Goal: Check status: Check status

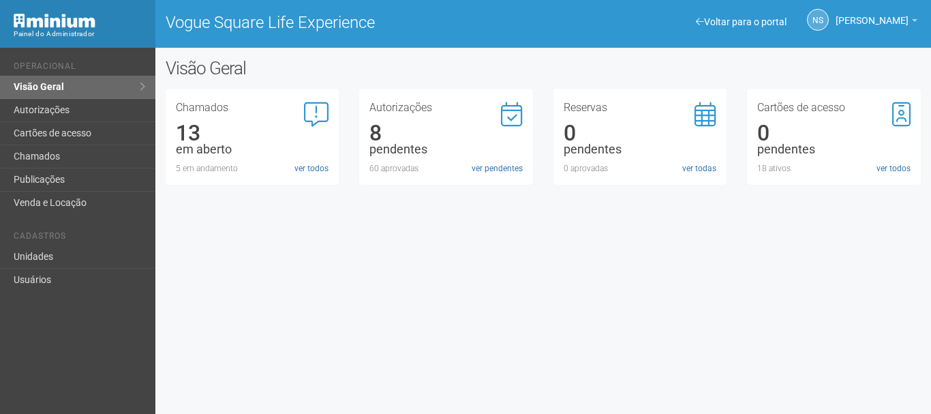
click at [481, 179] on div "Autorizações 8 pendentes 60 aprovadas ver pendentes" at bounding box center [446, 137] width 174 height 96
click at [482, 177] on div "Autorizações 8 pendentes 60 aprovadas ver pendentes" at bounding box center [446, 137] width 174 height 96
click at [481, 172] on link "ver pendentes" at bounding box center [497, 168] width 51 height 12
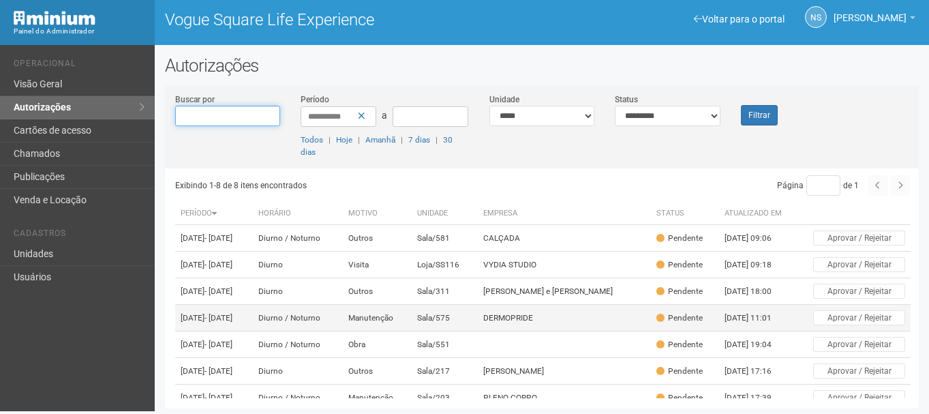
scroll to position [3, 0]
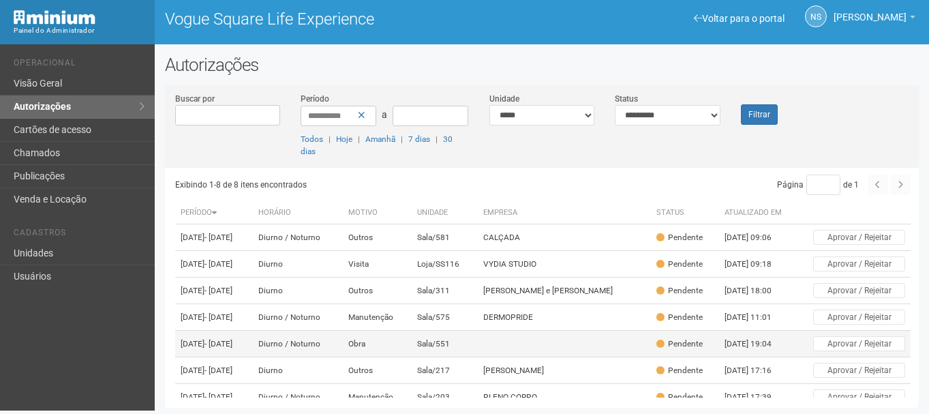
click at [477, 357] on td "Sala/551" at bounding box center [444, 344] width 65 height 27
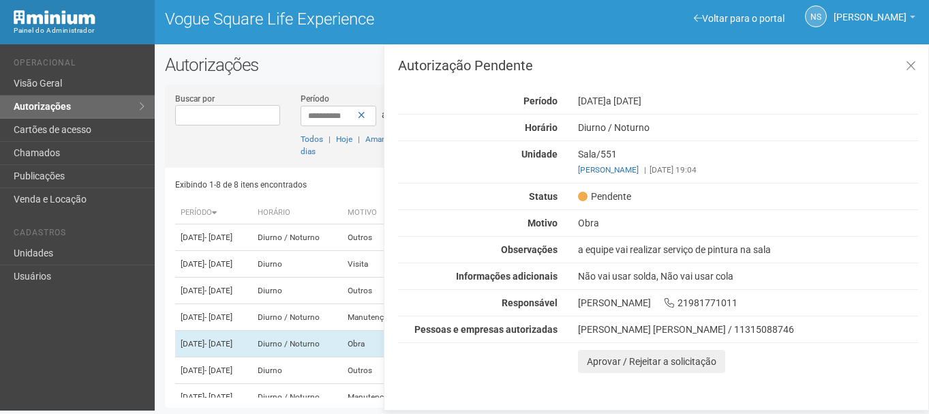
click at [605, 247] on div "a equipe vai realizar serviço de pintura na sala" at bounding box center [748, 249] width 361 height 12
click at [614, 327] on div "[PERSON_NAME] [PERSON_NAME] / 11315088746" at bounding box center [748, 329] width 340 height 12
click at [317, 184] on div "Exibindo 1-8 de 8 itens encontrados" at bounding box center [356, 184] width 363 height 20
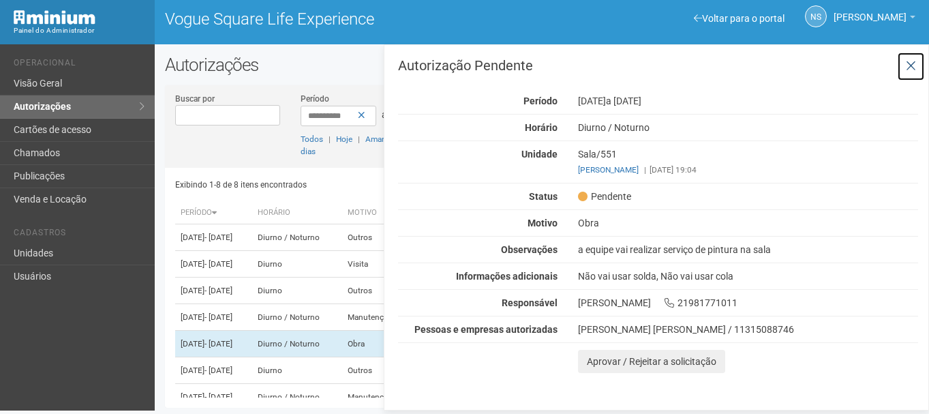
click at [909, 70] on icon at bounding box center [911, 66] width 10 height 14
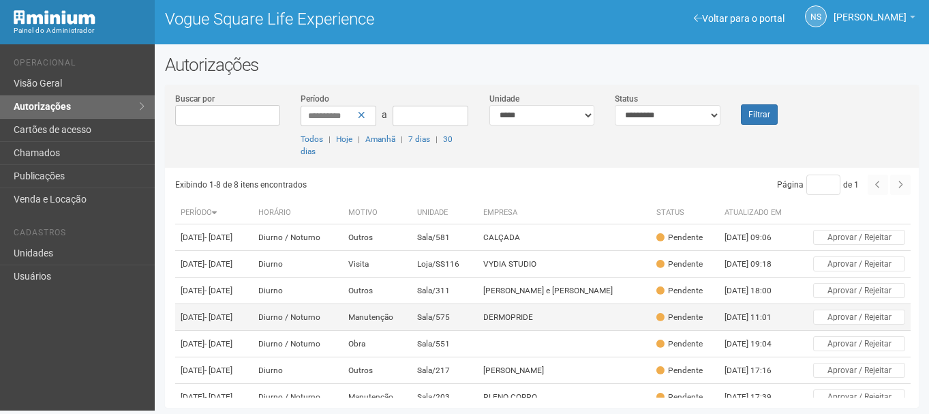
click at [540, 331] on td "DERMOPRIDE" at bounding box center [565, 317] width 174 height 27
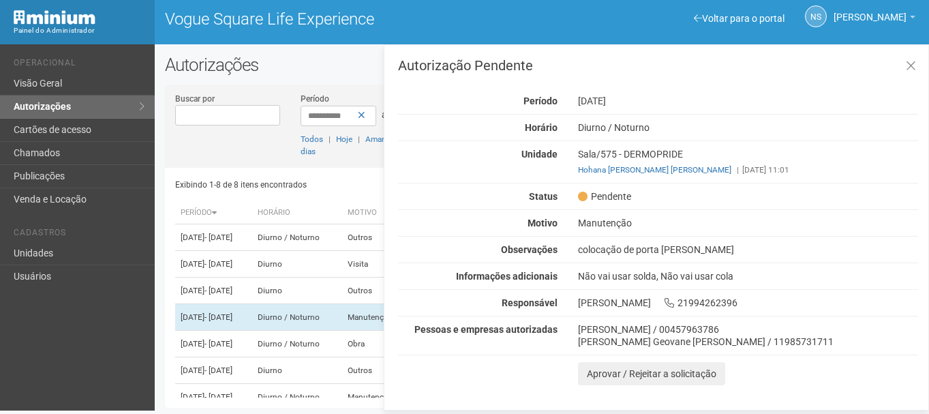
click at [605, 335] on div "[PERSON_NAME] Geovane [PERSON_NAME] / 11985731711" at bounding box center [748, 341] width 340 height 12
click at [908, 52] on button at bounding box center [911, 66] width 28 height 29
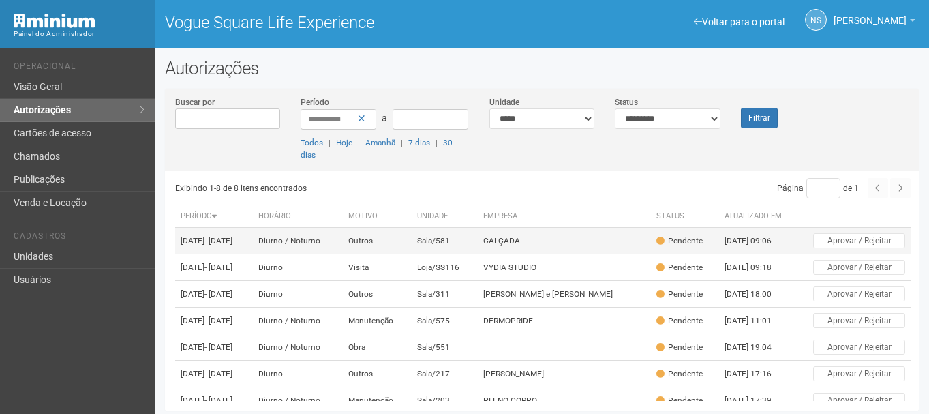
click at [410, 254] on td "Outros" at bounding box center [377, 241] width 69 height 27
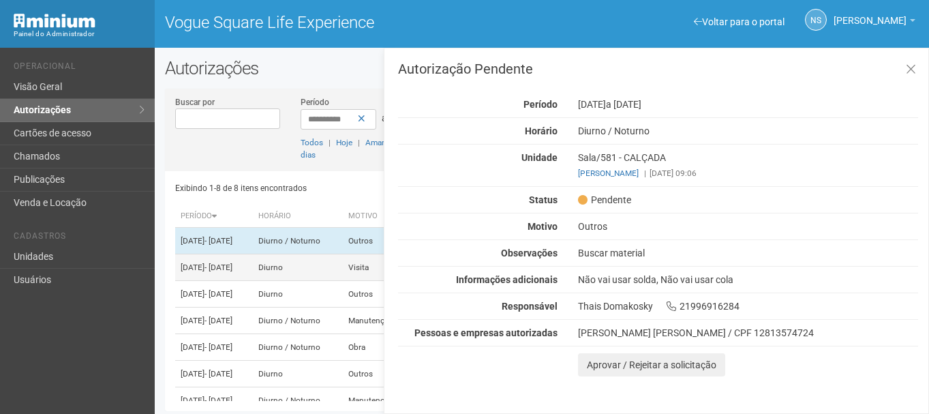
click at [315, 277] on td "Diurno" at bounding box center [298, 267] width 90 height 27
